Goal: Information Seeking & Learning: Learn about a topic

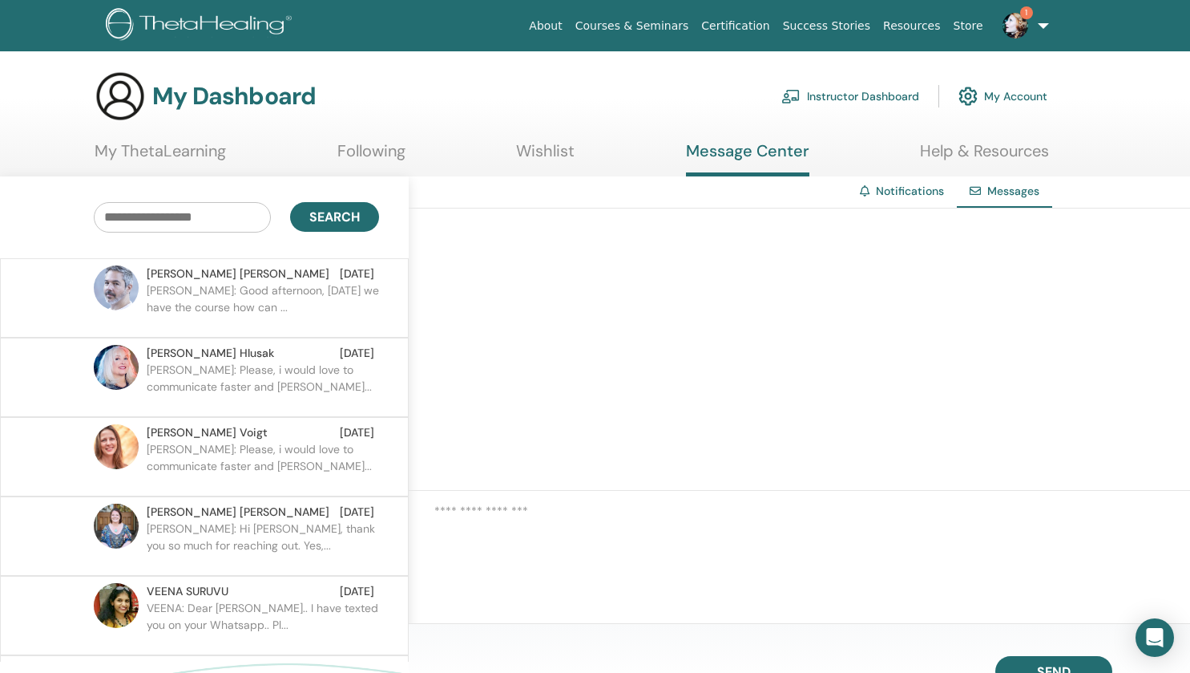
click at [258, 302] on p "Debora: Good afternoon, tomorrow we have the course how can ..." at bounding box center [263, 306] width 232 height 48
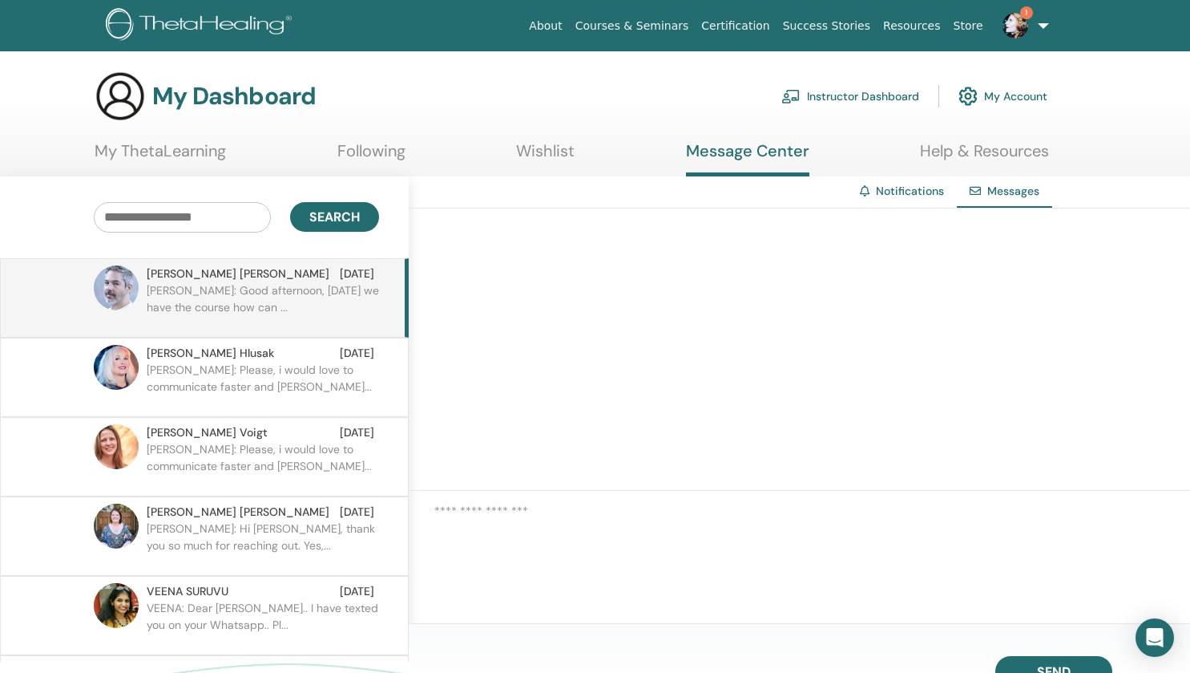
click at [257, 297] on p "Debora: Good afternoon, tomorrow we have the course how can ..." at bounding box center [263, 306] width 232 height 48
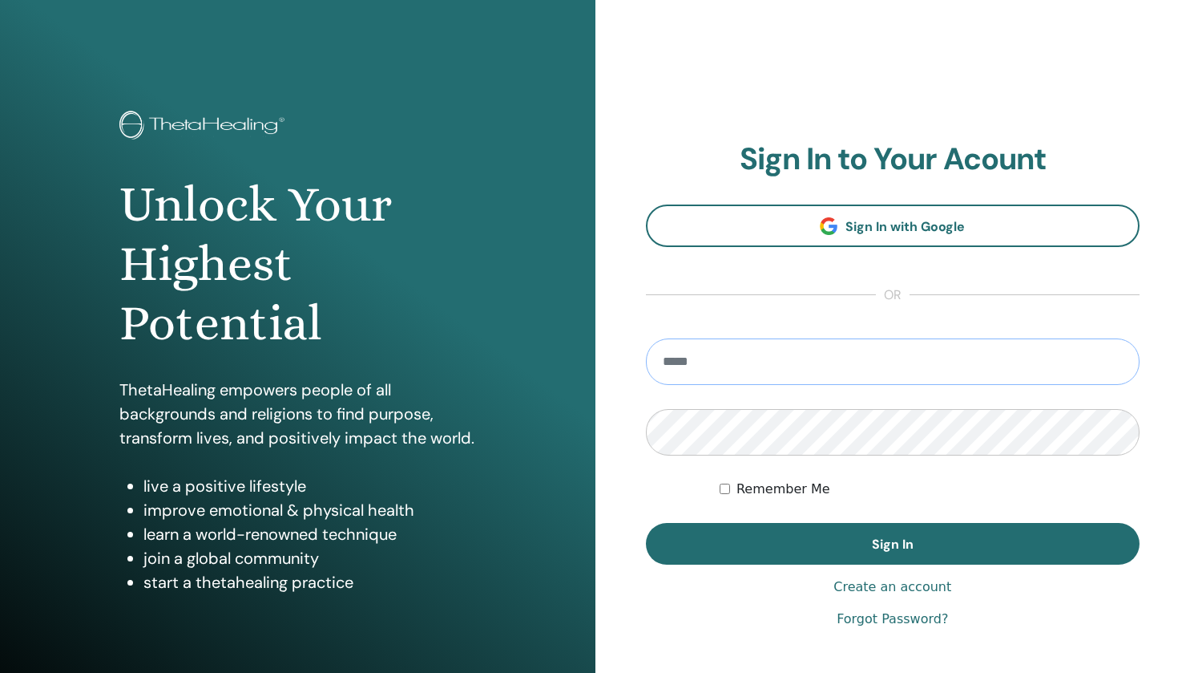
click at [706, 356] on input "email" at bounding box center [893, 361] width 495 height 46
type input "**********"
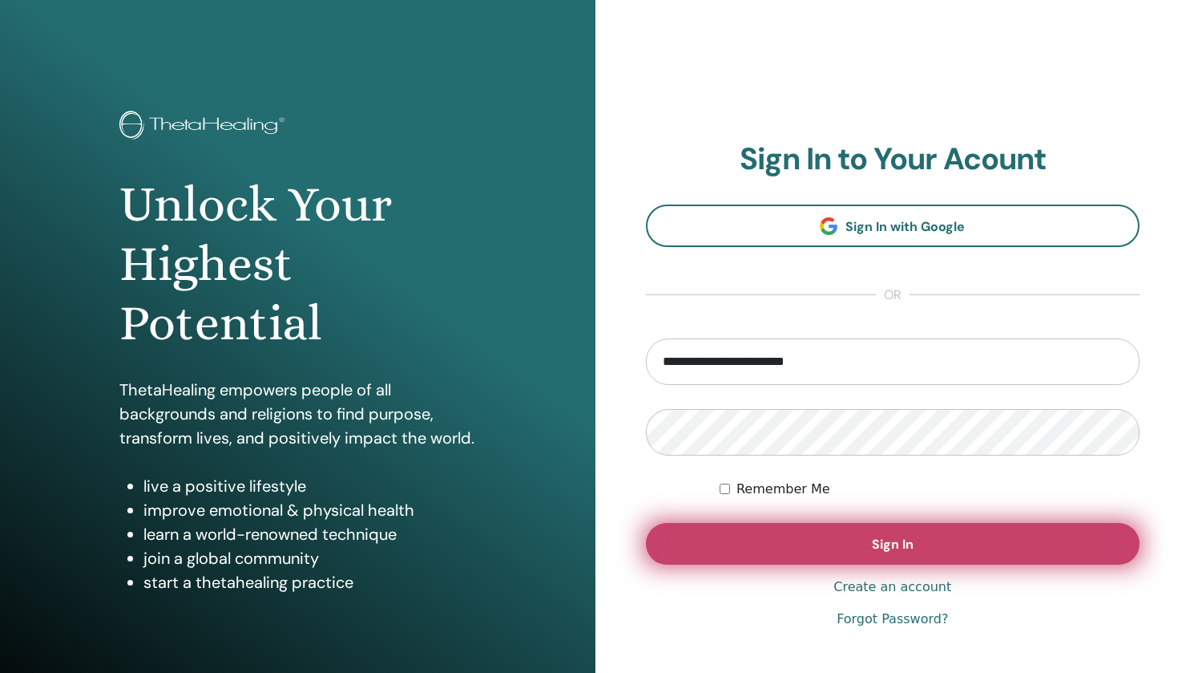
click at [821, 537] on button "Sign In" at bounding box center [893, 544] width 495 height 42
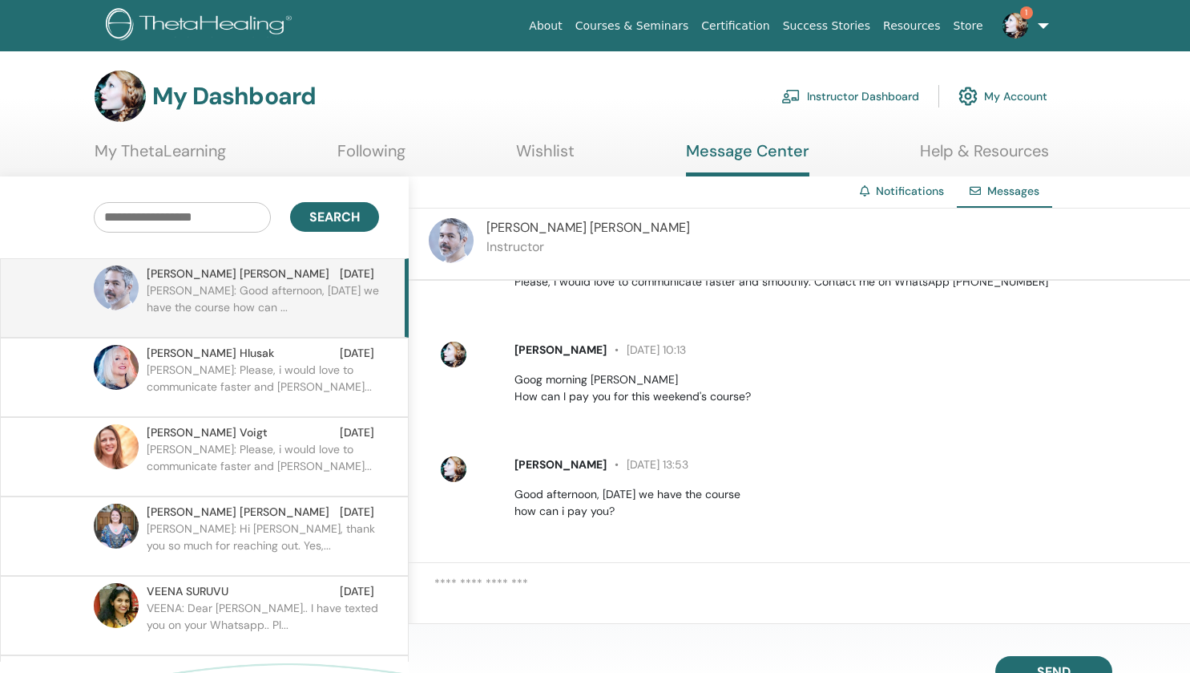
scroll to position [425, 0]
click at [188, 154] on link "My ThetaLearning" at bounding box center [160, 156] width 131 height 31
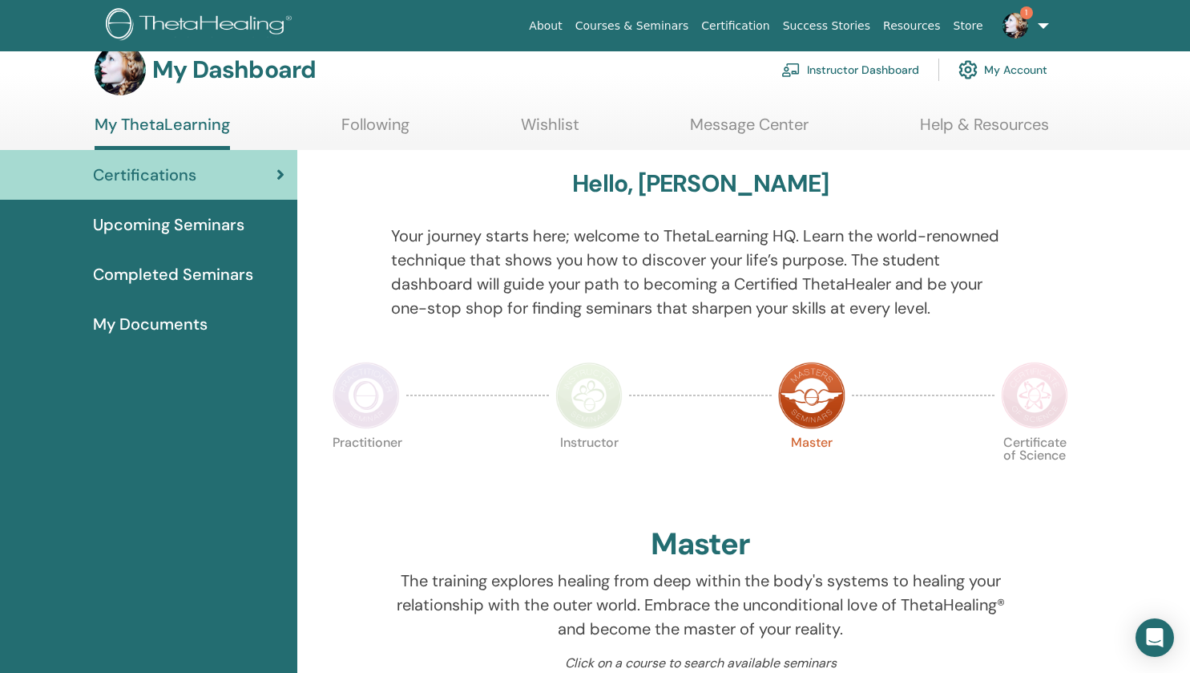
scroll to position [19, 0]
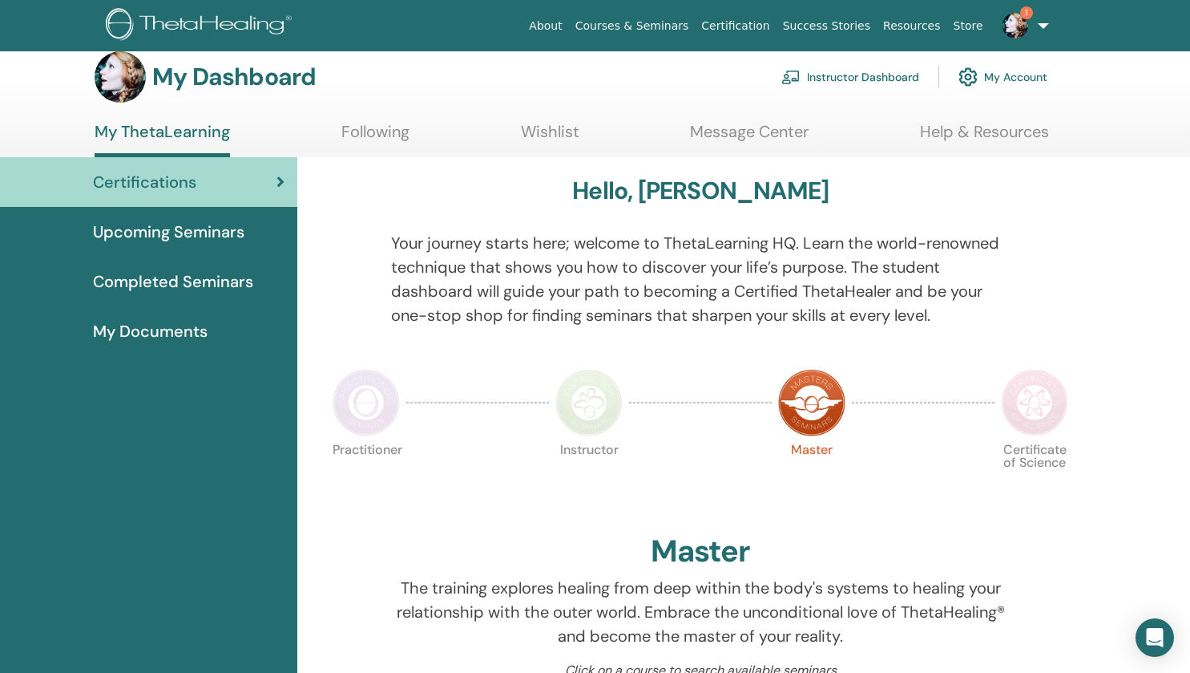
click at [218, 231] on span "Upcoming Seminars" at bounding box center [169, 232] width 152 height 24
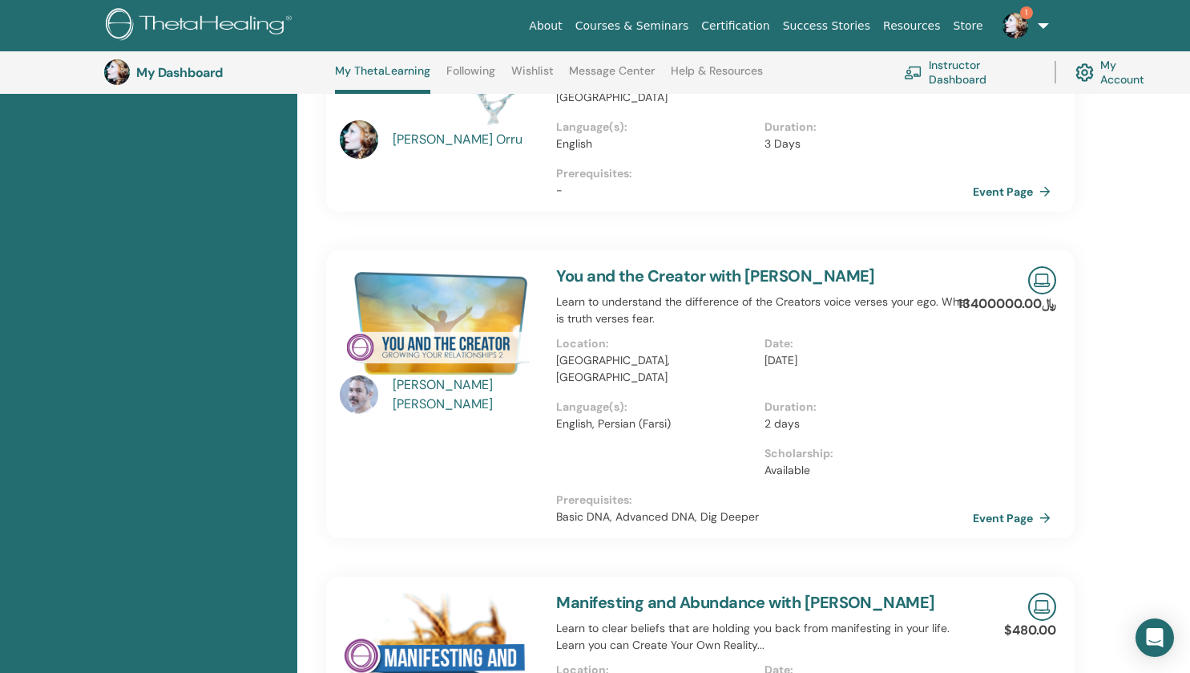
scroll to position [547, 0]
click at [1000, 507] on link "Event Page" at bounding box center [1018, 519] width 84 height 24
